Goal: Information Seeking & Learning: Learn about a topic

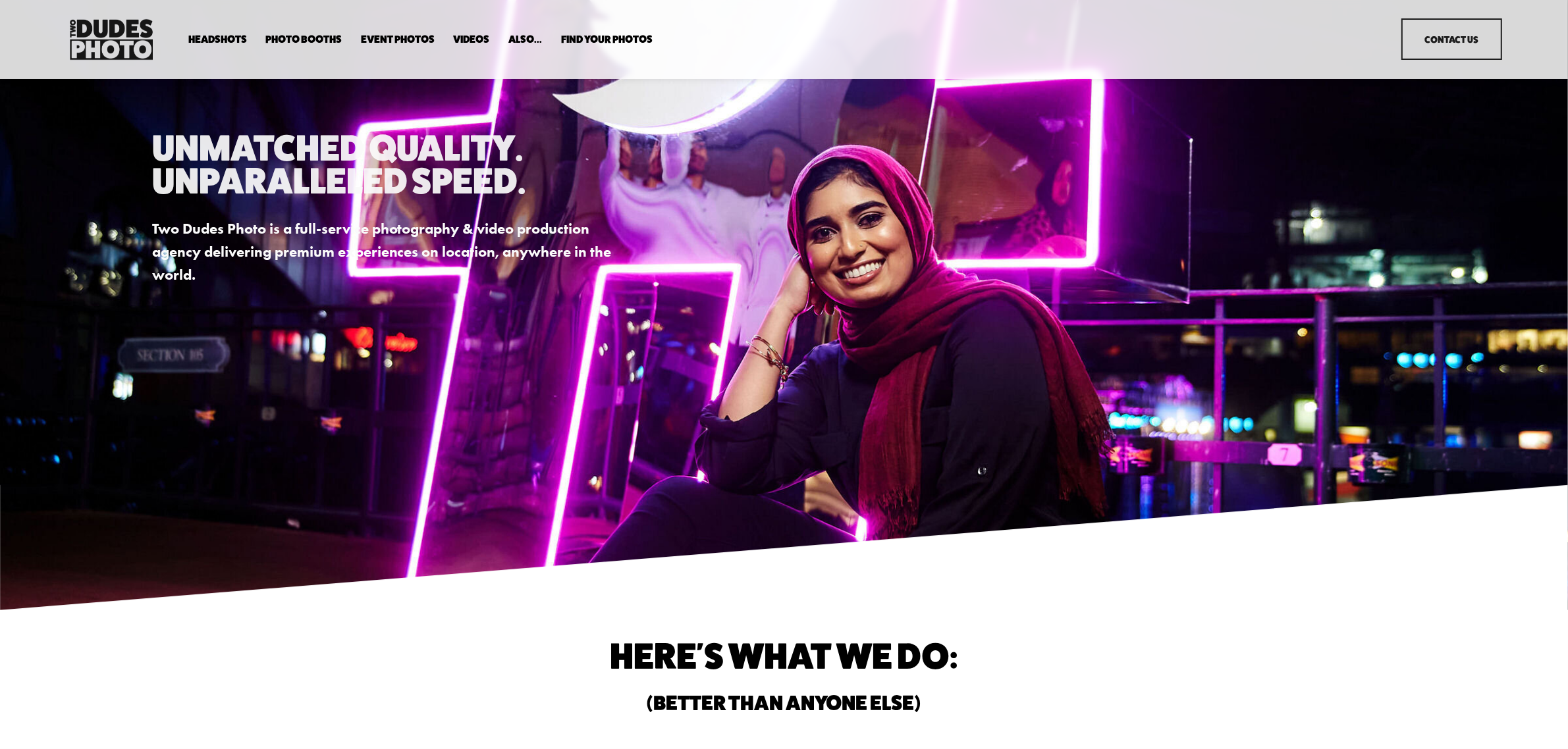
click at [0, 0] on span "Expo Headshots" at bounding box center [0, 0] width 0 height 0
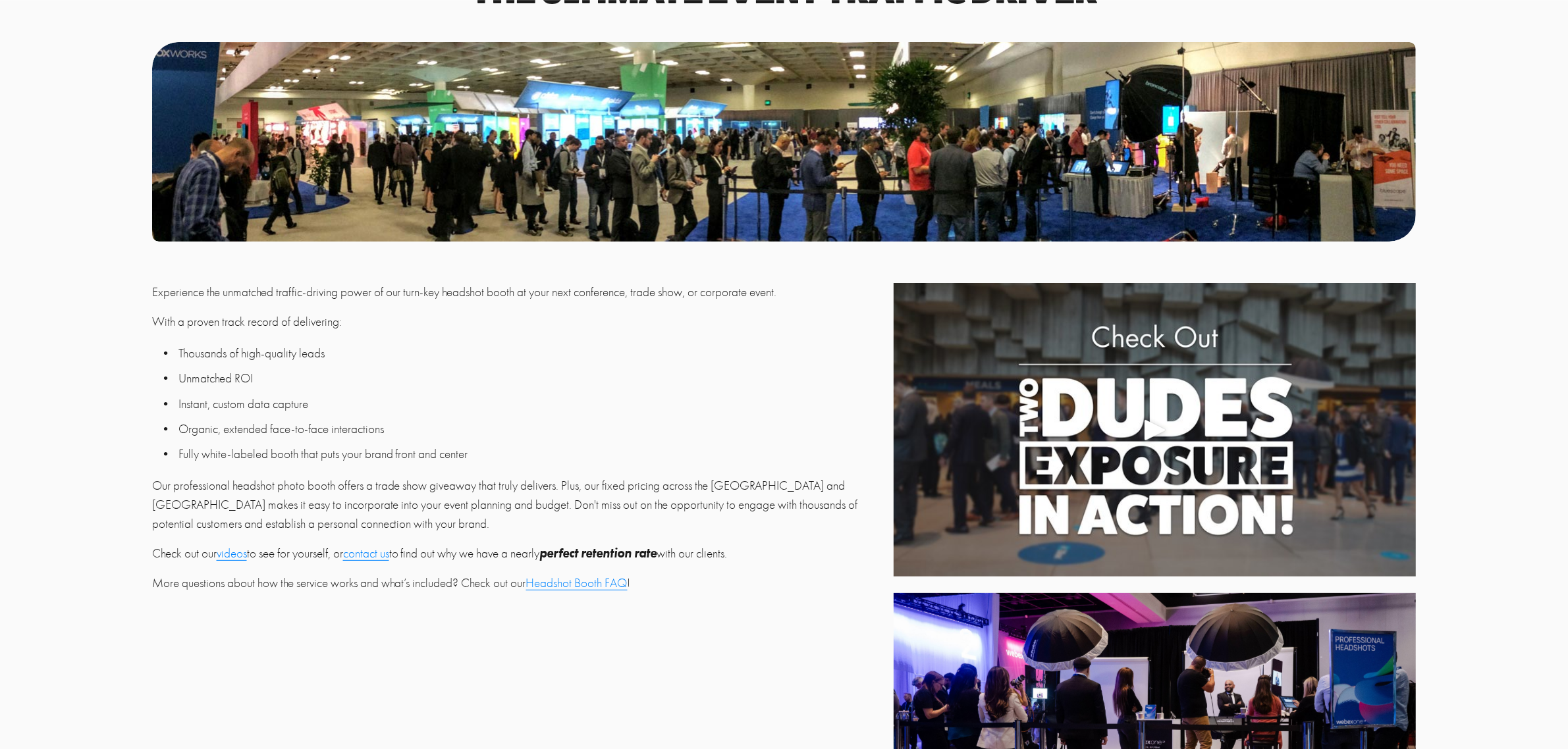
scroll to position [411, 0]
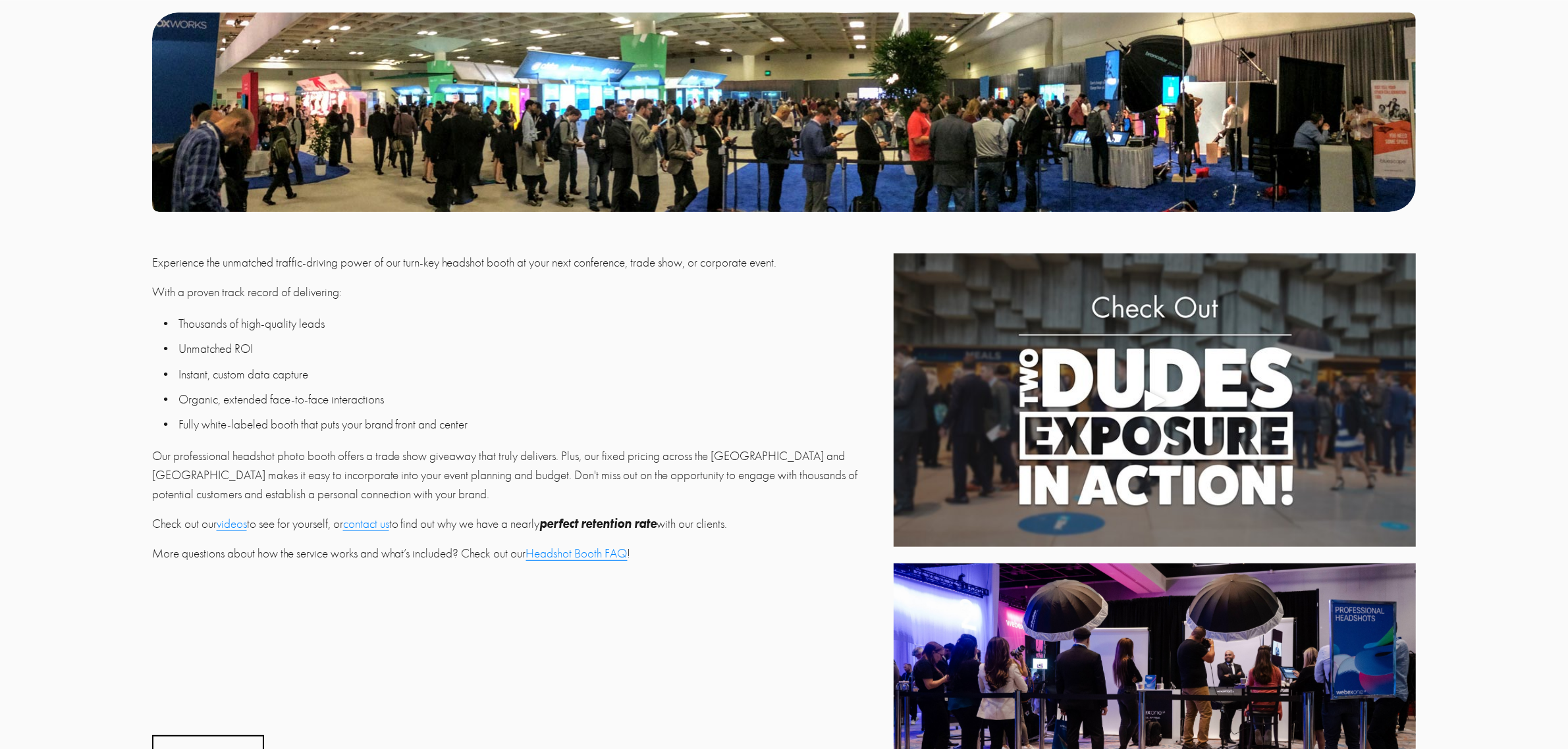
click at [606, 560] on link "Headshot Booth FAQ" at bounding box center [577, 553] width 101 height 14
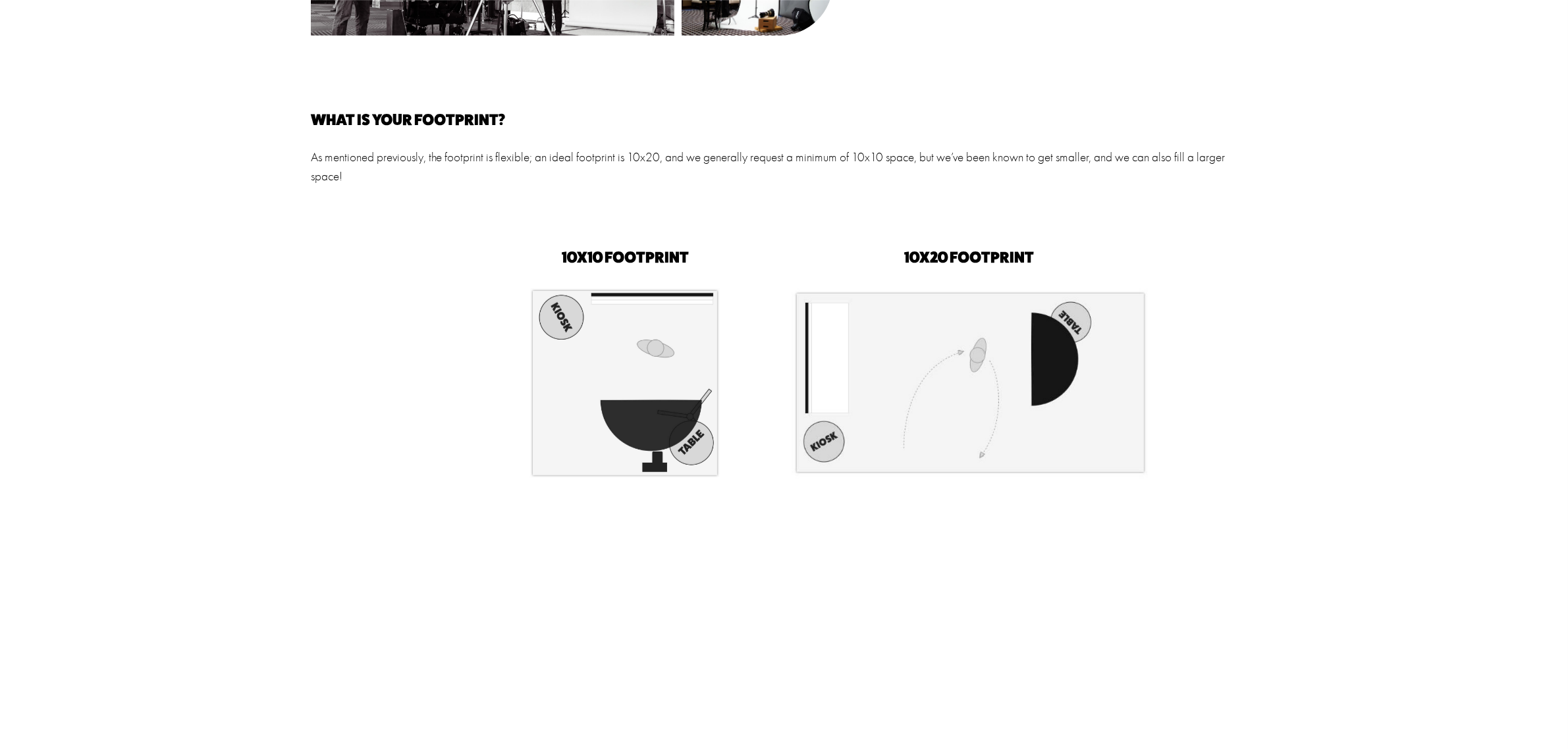
scroll to position [741, 0]
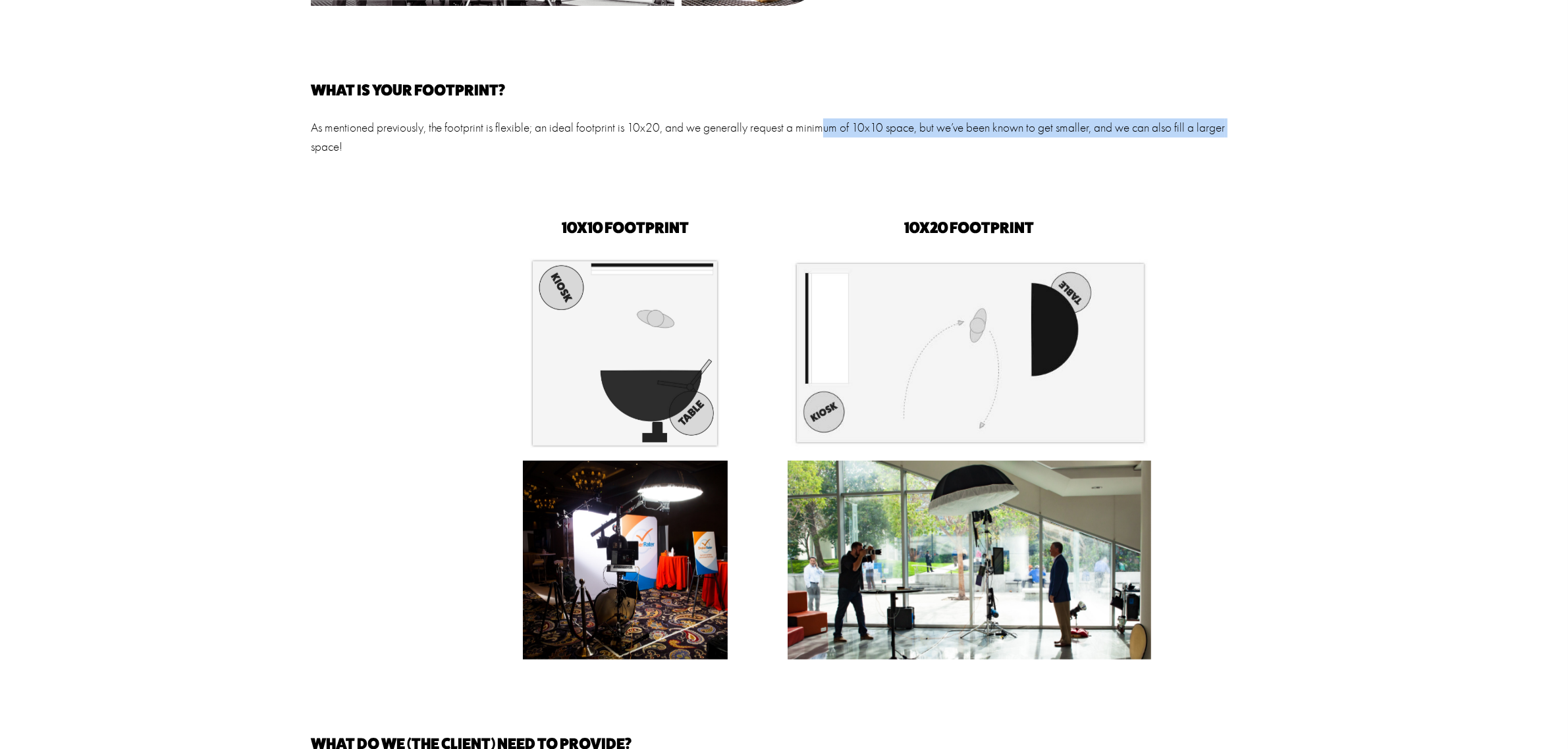
drag, startPoint x: 825, startPoint y: 127, endPoint x: 1255, endPoint y: 137, distance: 430.1
click at [1255, 137] on p "As mentioned previously, the footprint is flexible; an ideal footprint is 10x20…" at bounding box center [784, 137] width 946 height 38
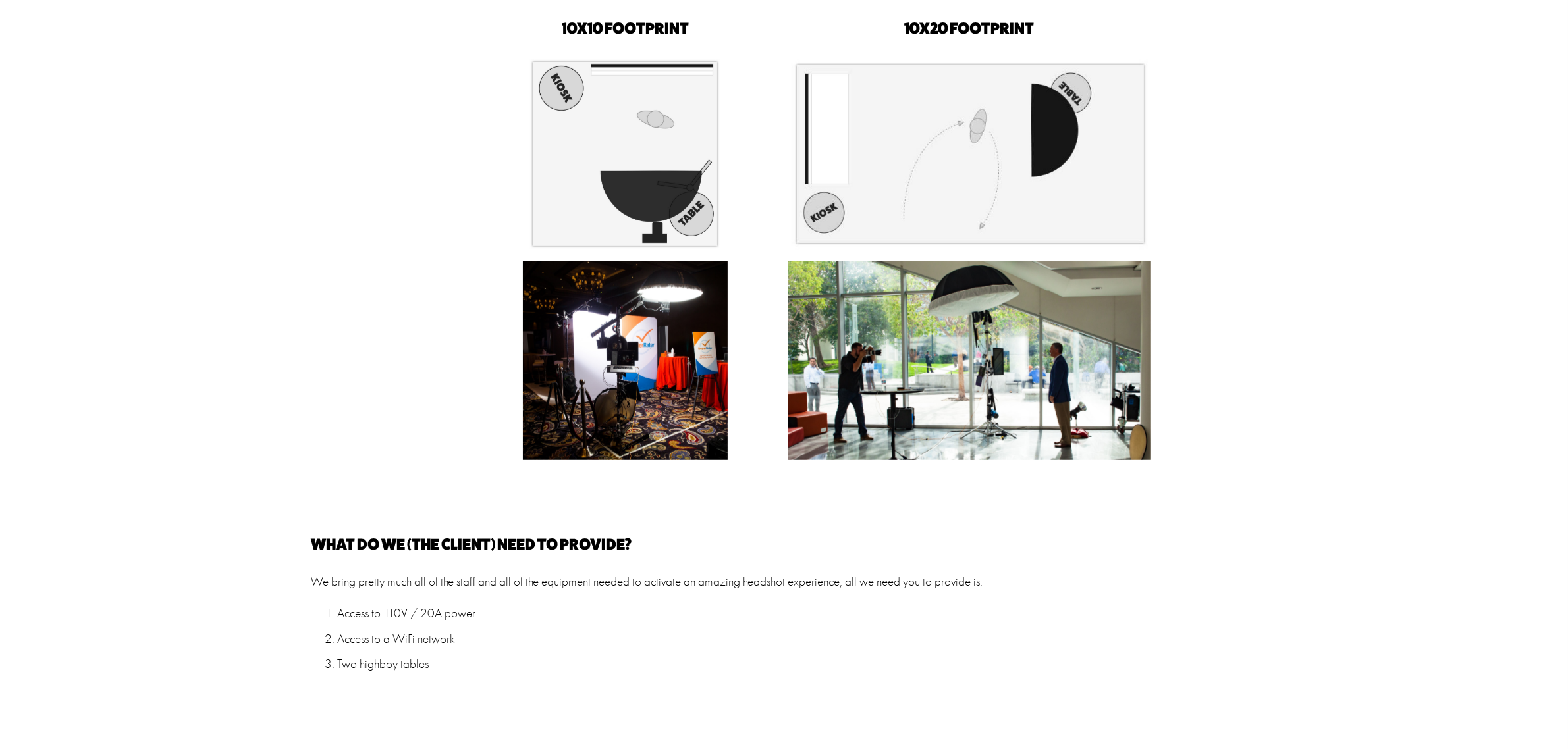
scroll to position [987, 0]
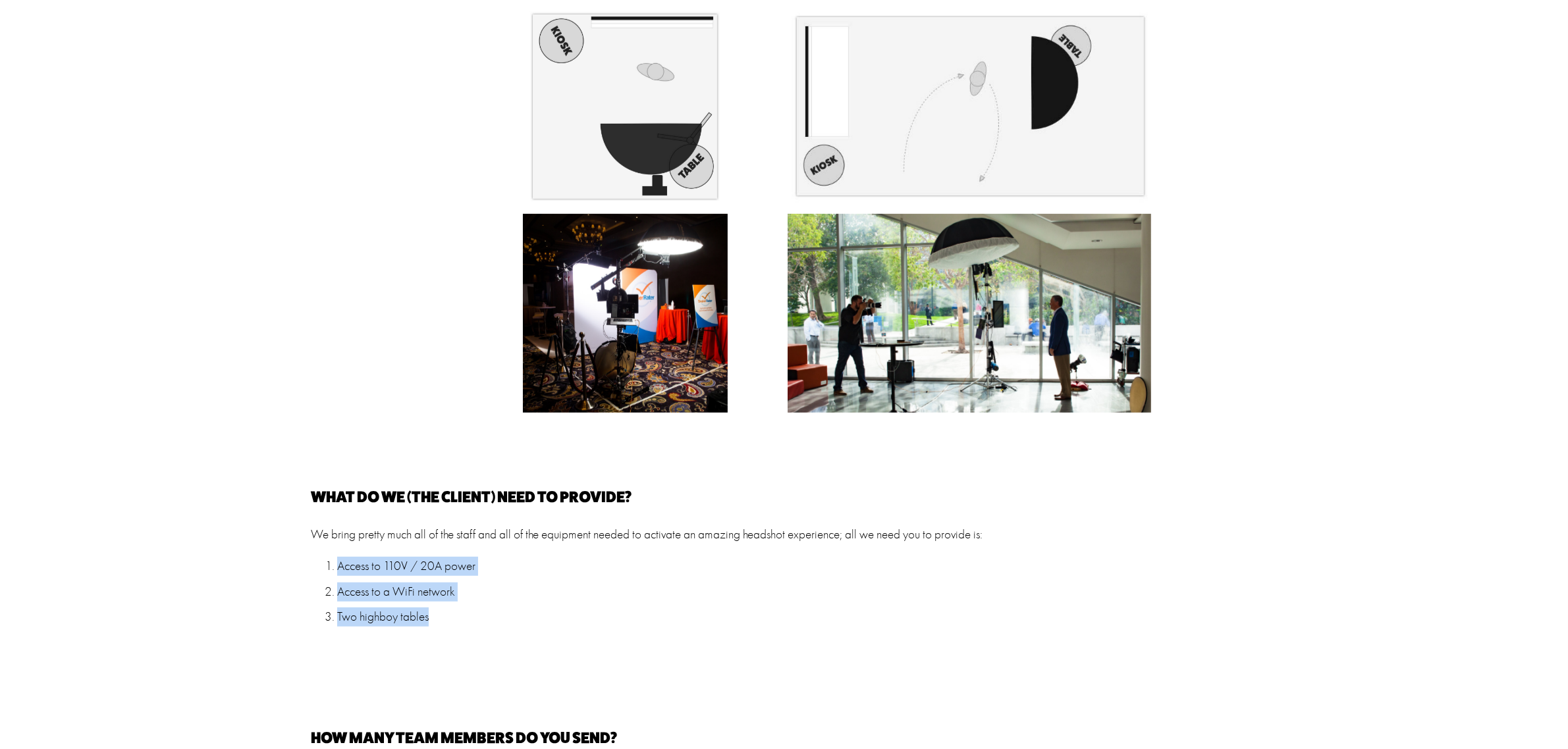
drag, startPoint x: 436, startPoint y: 619, endPoint x: 333, endPoint y: 567, distance: 115.4
click at [333, 567] on ol "Access to 110V / 20A power Access to a WiFi network Two highboy tables" at bounding box center [784, 591] width 946 height 69
copy ol "Access to 110V / 20A power Access to a WiFi network Two highboy tables"
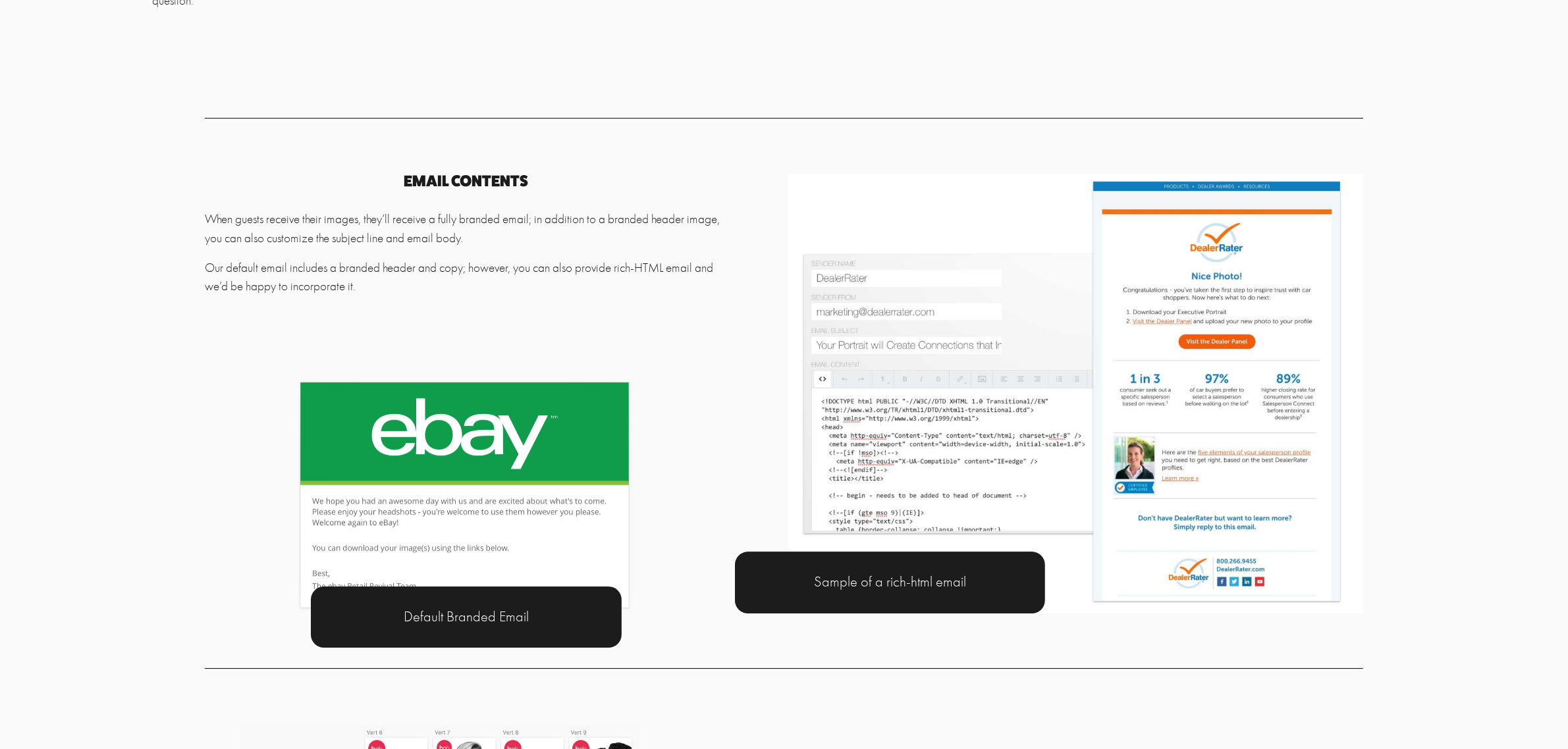
scroll to position [5101, 0]
